Goal: Task Accomplishment & Management: Use online tool/utility

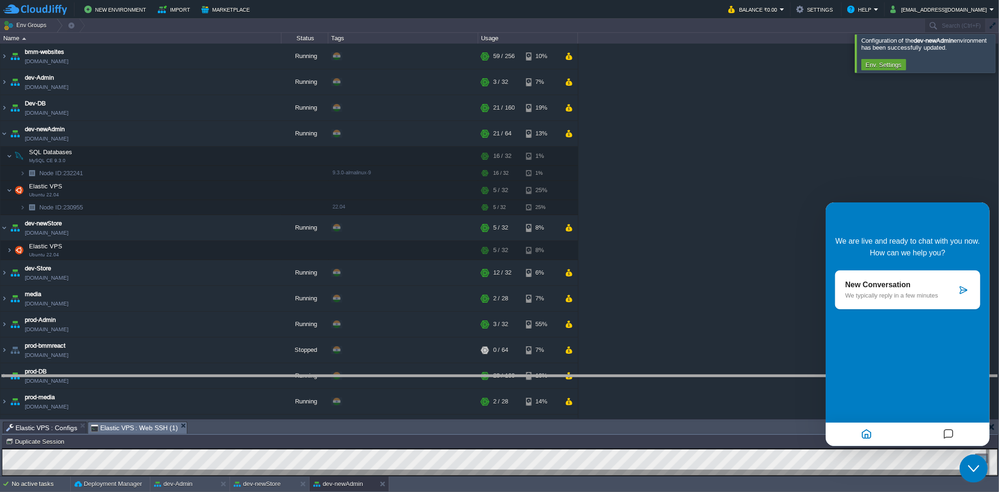
drag, startPoint x: 291, startPoint y: 432, endPoint x: 296, endPoint y: 385, distance: 46.6
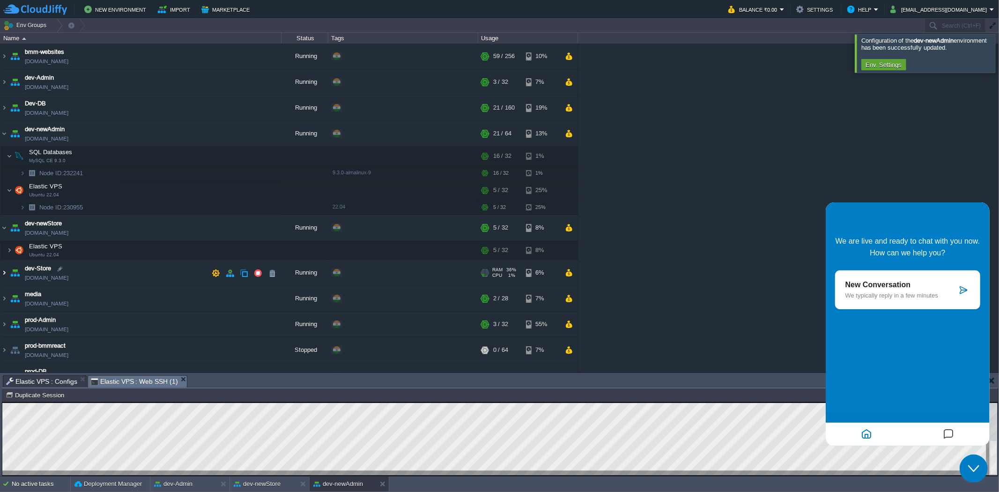
click at [3, 269] on img at bounding box center [3, 272] width 7 height 25
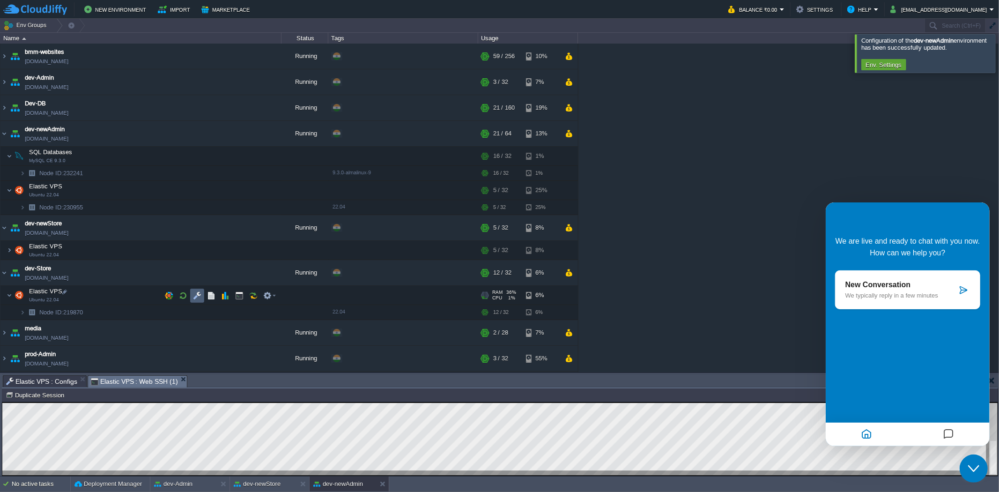
click at [200, 300] on button "button" at bounding box center [197, 295] width 8 height 8
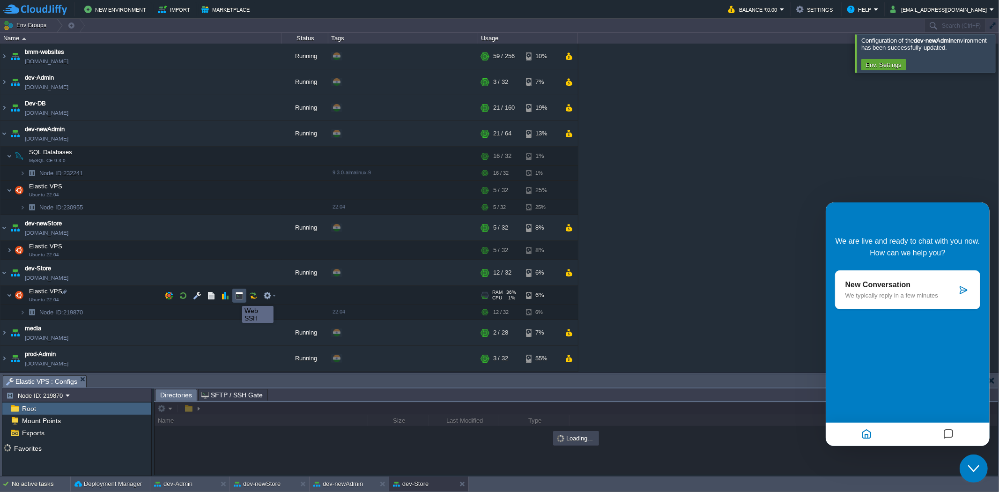
click at [239, 297] on button "button" at bounding box center [239, 295] width 8 height 8
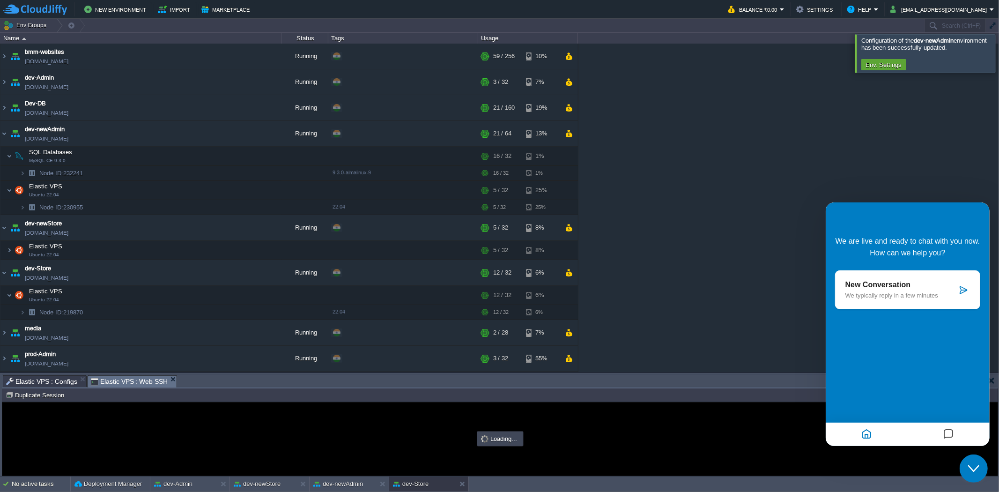
click at [974, 467] on icon "Close Chat This icon closes the chat window." at bounding box center [972, 467] width 11 height 11
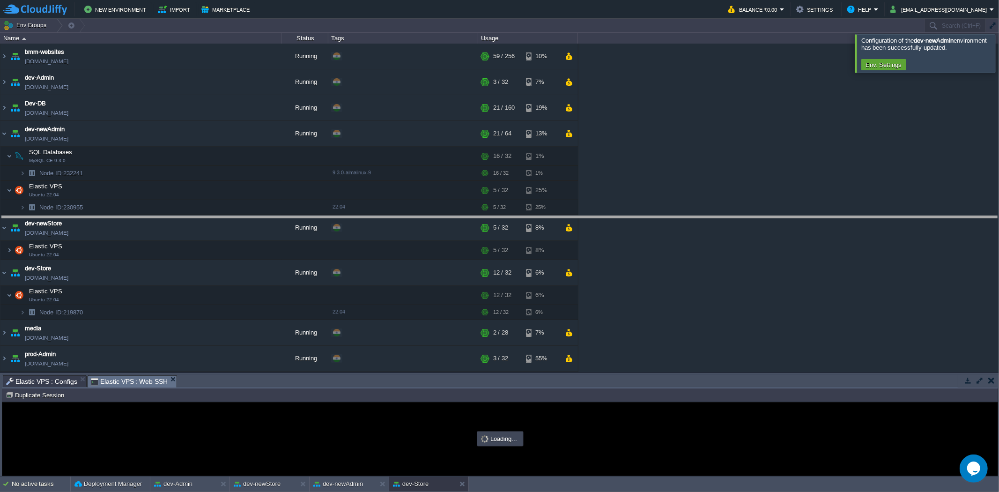
drag, startPoint x: 353, startPoint y: 385, endPoint x: 365, endPoint y: 231, distance: 154.9
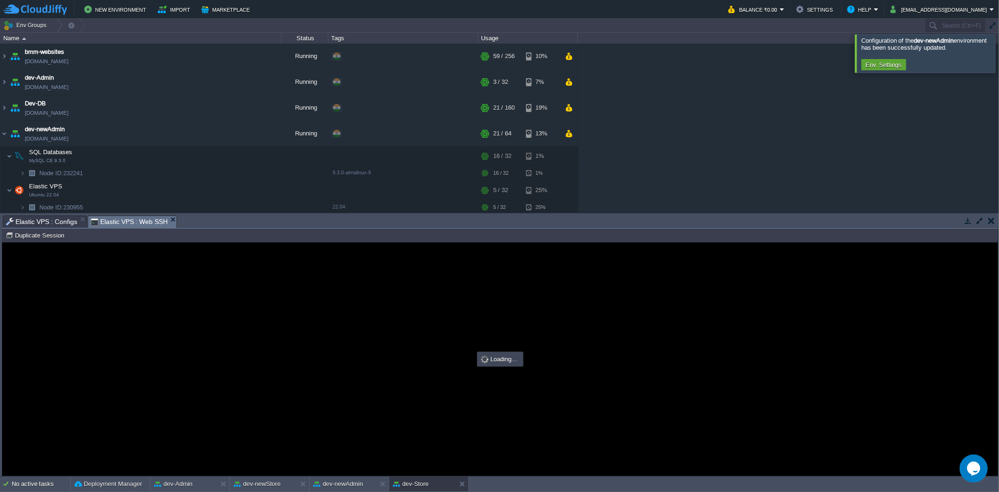
click at [38, 223] on span "Elastic VPS : Configs" at bounding box center [41, 221] width 71 height 11
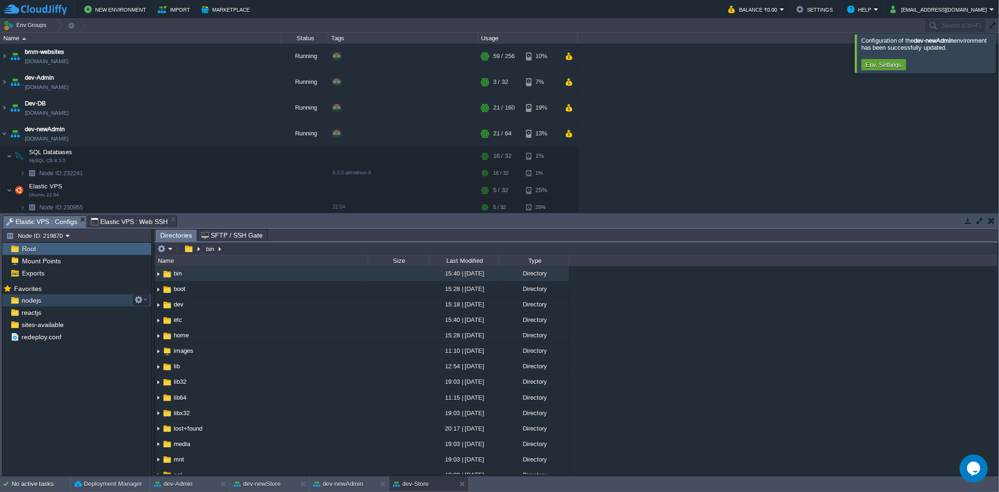
click at [54, 306] on div "nodejs" at bounding box center [76, 300] width 149 height 12
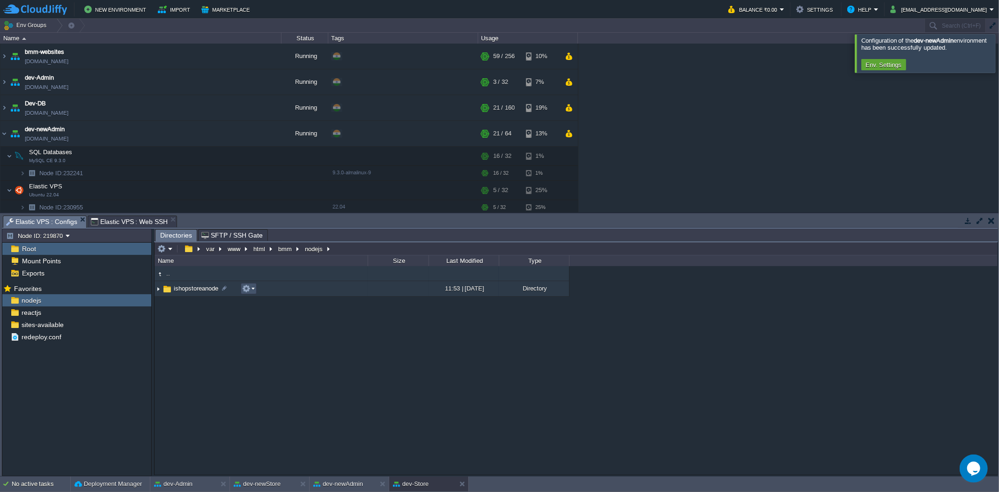
click at [243, 290] on button "button" at bounding box center [246, 288] width 8 height 8
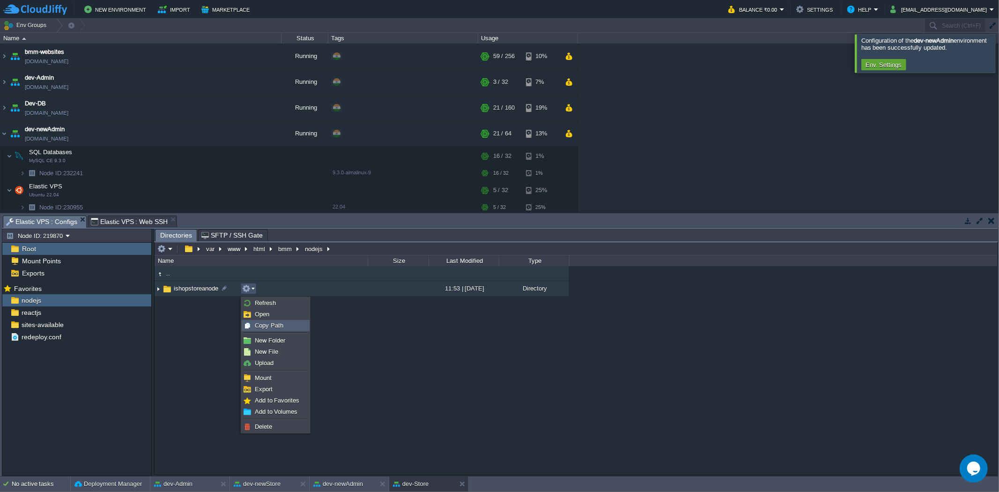
click at [264, 323] on span "Copy Path" at bounding box center [269, 325] width 29 height 7
type textarea "/var/www/html/bmm/nodejs/ishopstoreanode"
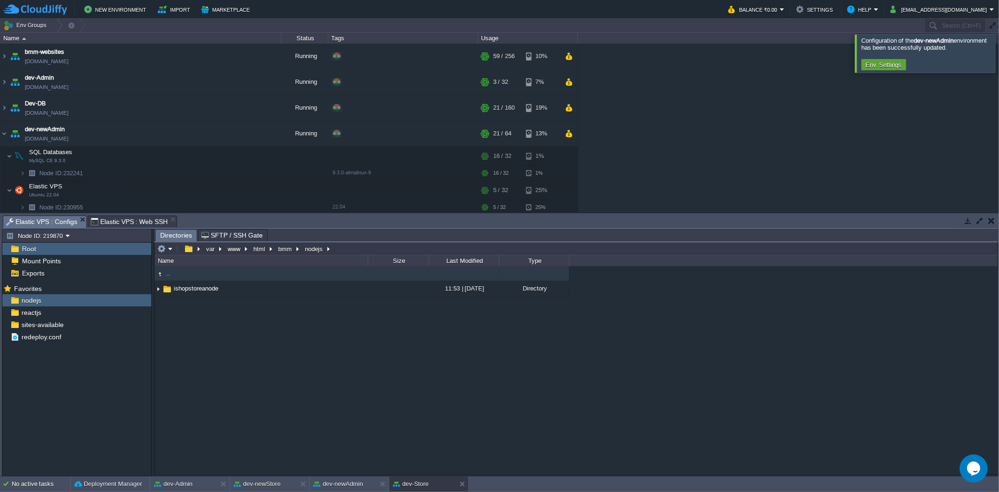
type input "#000000"
click at [109, 220] on span "Elastic VPS : Web SSH" at bounding box center [129, 221] width 77 height 11
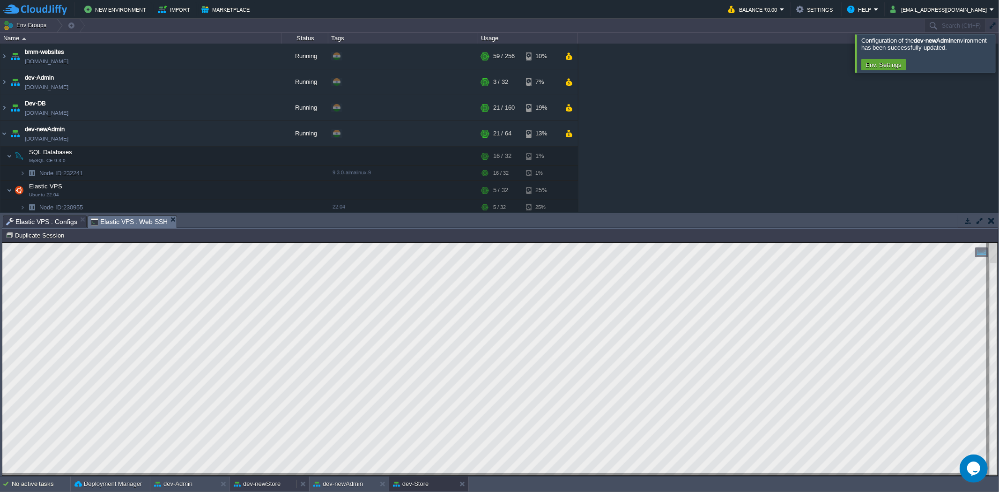
click at [259, 485] on button "dev-newStore" at bounding box center [257, 483] width 47 height 9
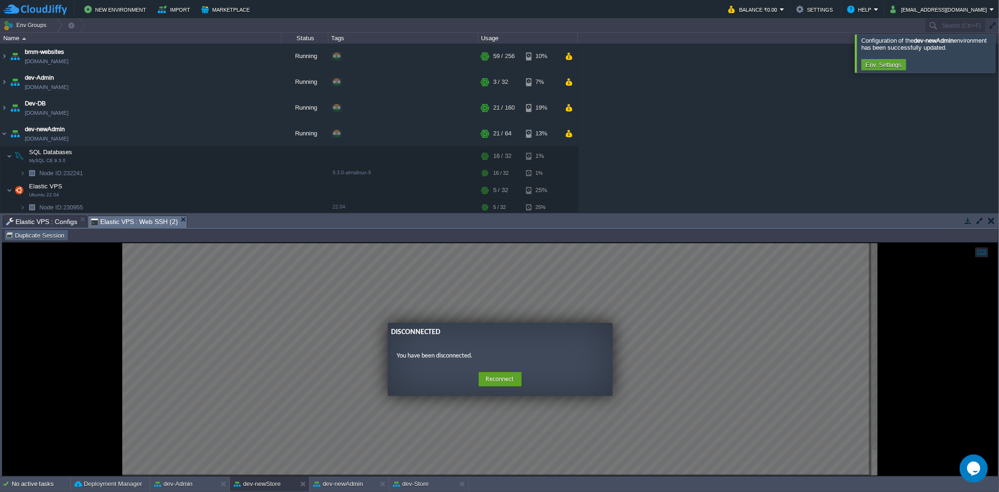
click at [57, 235] on button "Duplicate Session" at bounding box center [36, 235] width 61 height 8
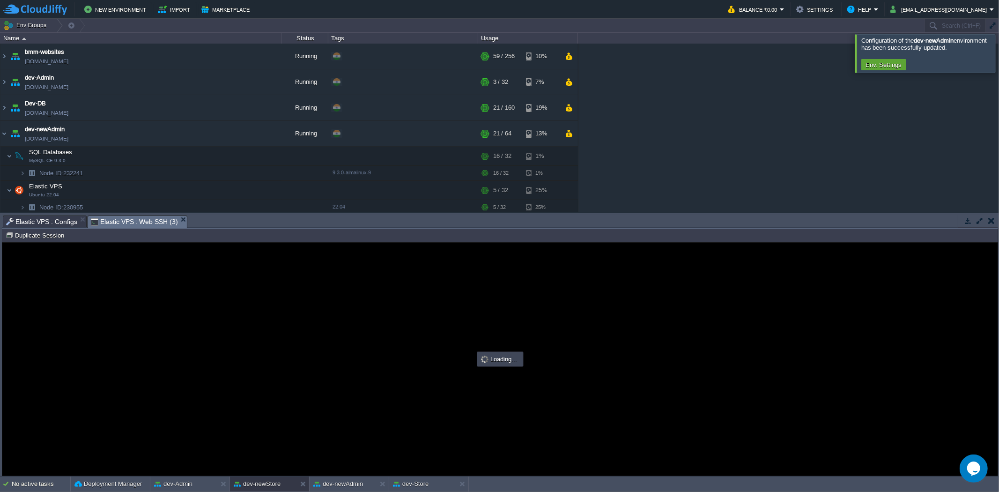
click at [62, 221] on span "Elastic VPS : Configs" at bounding box center [41, 221] width 71 height 11
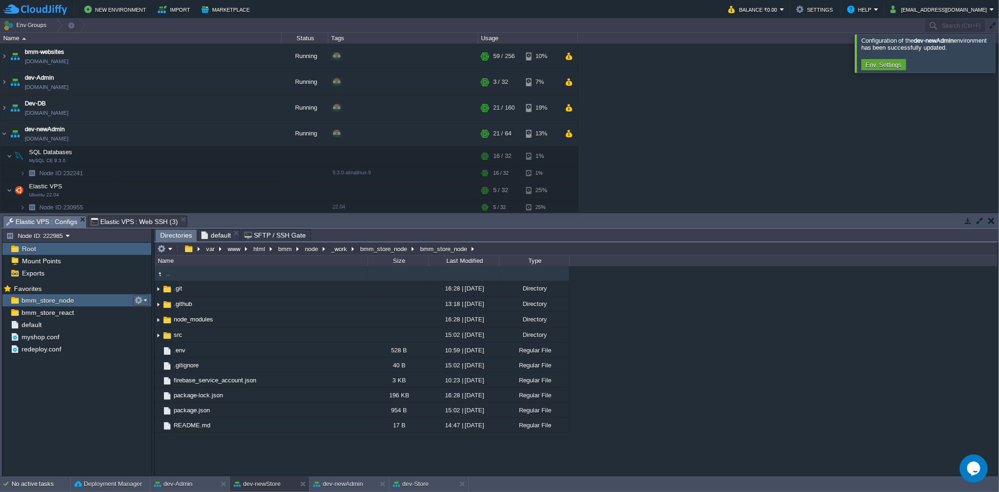
click at [143, 301] on em at bounding box center [140, 300] width 13 height 8
click at [152, 309] on div "Copy Path /var/www/html/bmm/react/_work/bmm_store_react/bmm_store_react" at bounding box center [177, 313] width 86 height 10
type textarea "/var/www/html/bmm/node/_work/bmm_store_node/bmm_store_node"
type input "#000000"
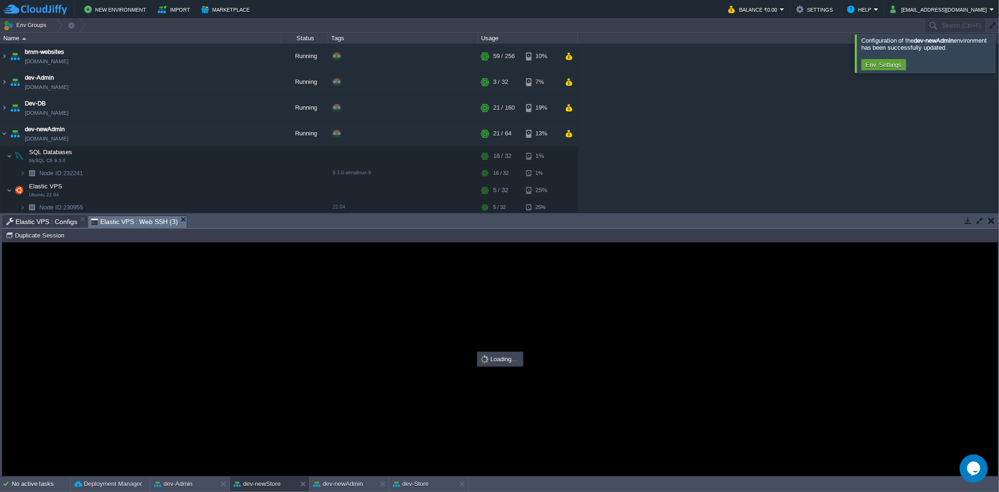
click at [145, 221] on span "Elastic VPS : Web SSH (3)" at bounding box center [134, 222] width 87 height 12
